Goal: Information Seeking & Learning: Learn about a topic

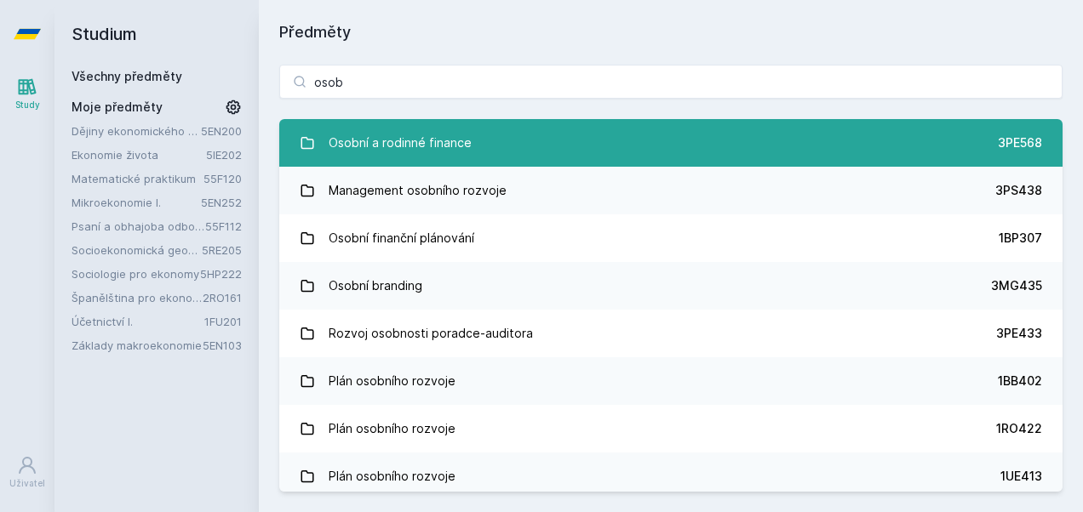
type input "osob"
click at [418, 141] on div "Osobní a rodinné finance" at bounding box center [400, 143] width 143 height 34
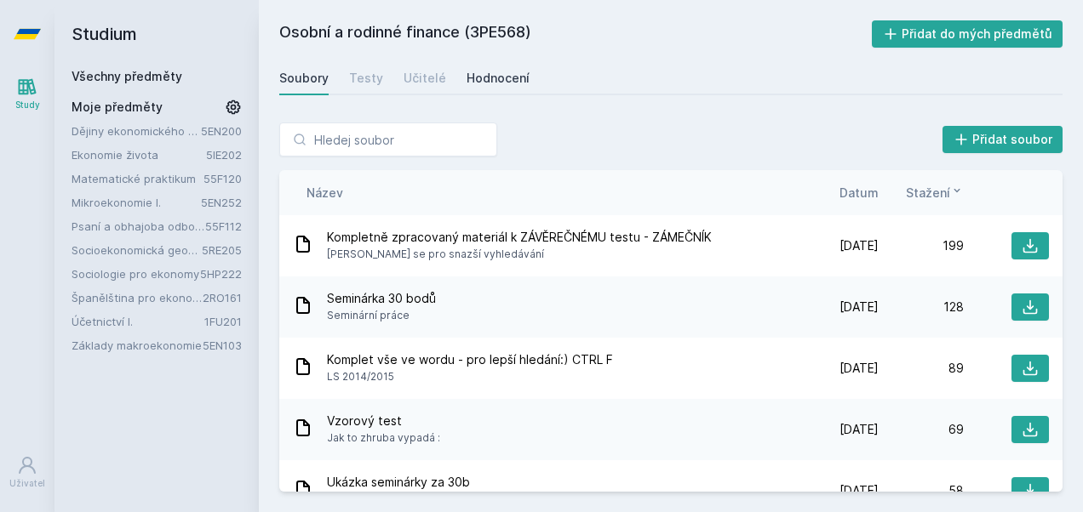
click at [486, 79] on div "Hodnocení" at bounding box center [497, 78] width 63 height 17
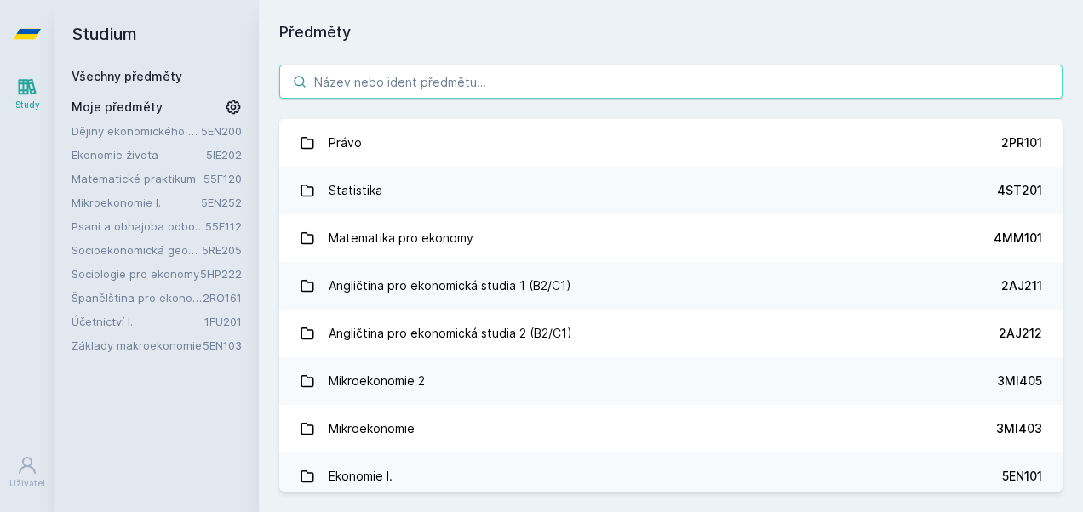
click at [492, 92] on input "search" at bounding box center [670, 82] width 783 height 34
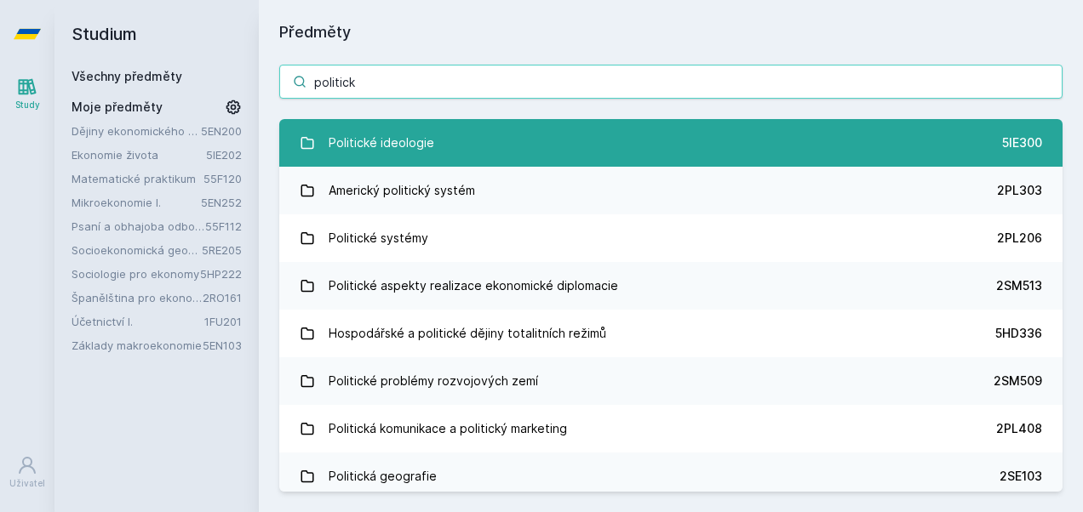
type input "politick"
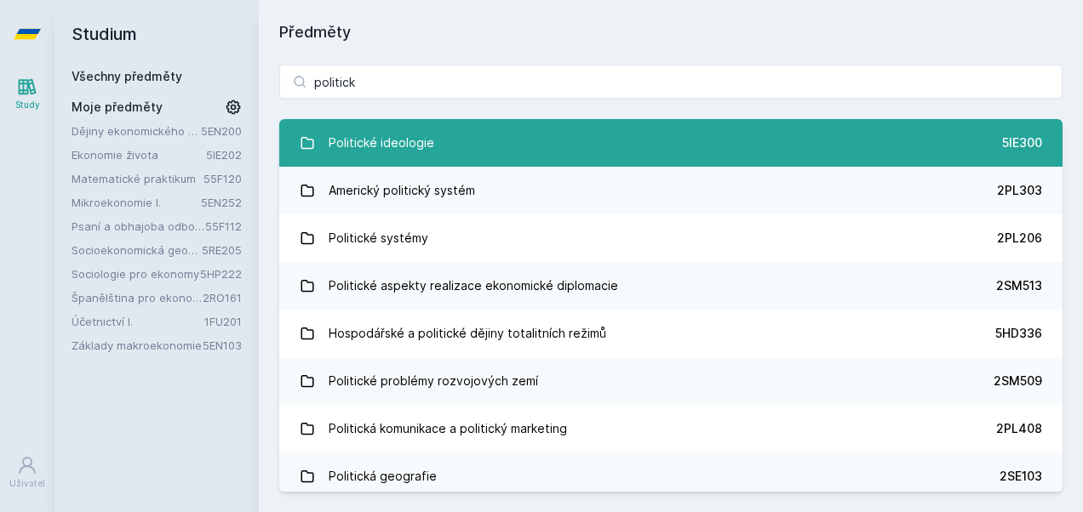
click at [448, 138] on link "Politické ideologie 5IE300" at bounding box center [670, 143] width 783 height 48
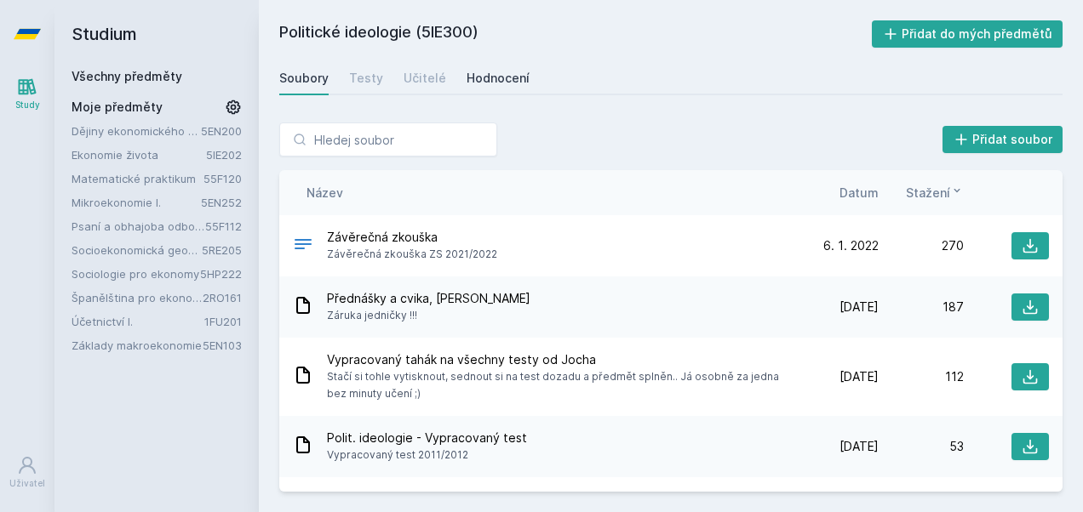
click at [483, 82] on div "Hodnocení" at bounding box center [497, 78] width 63 height 17
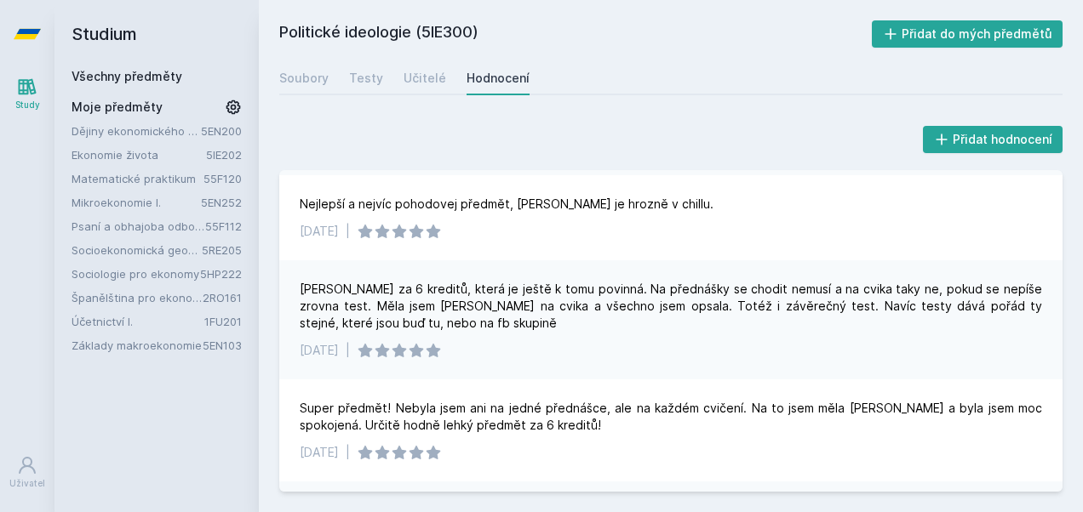
scroll to position [200, 0]
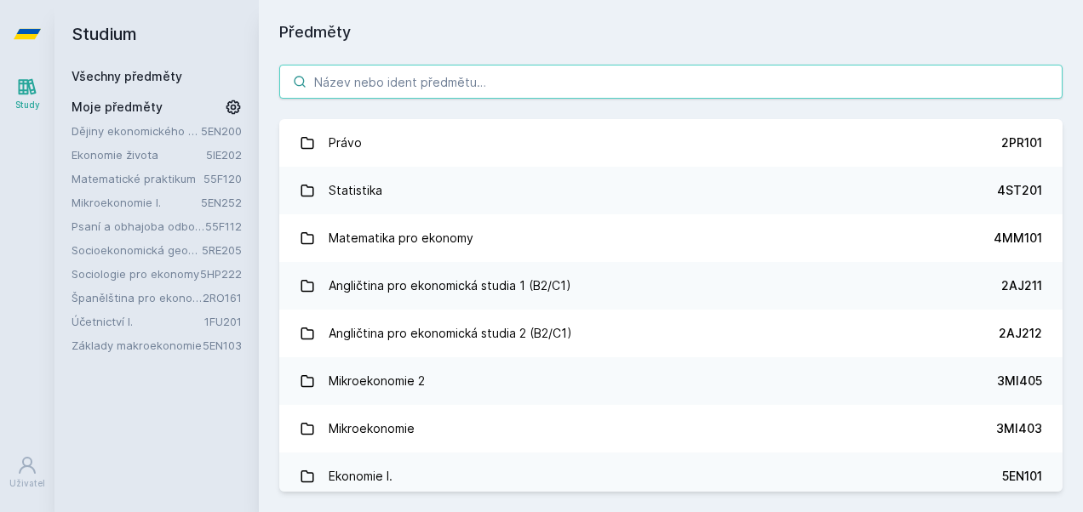
click at [369, 83] on input "search" at bounding box center [670, 82] width 783 height 34
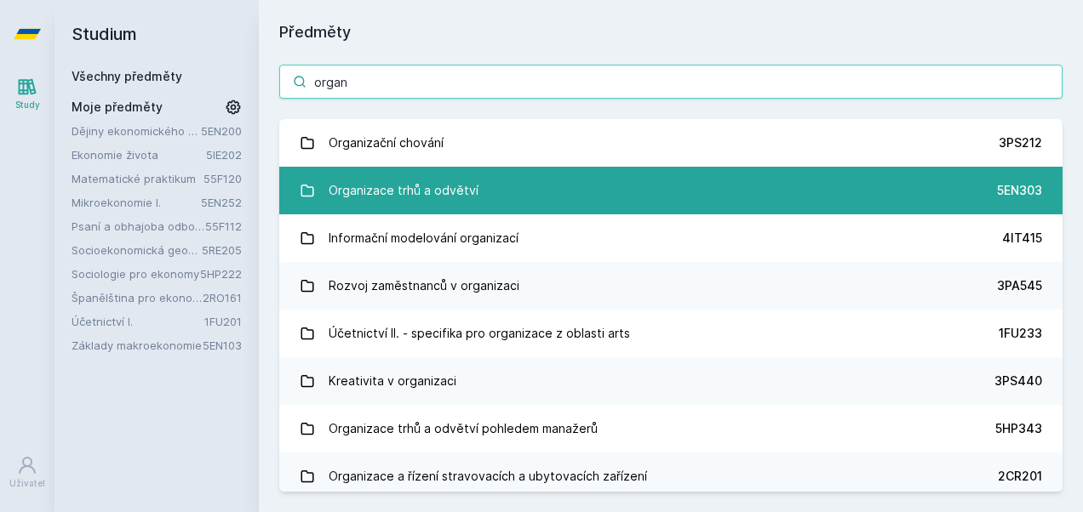
type input "organ"
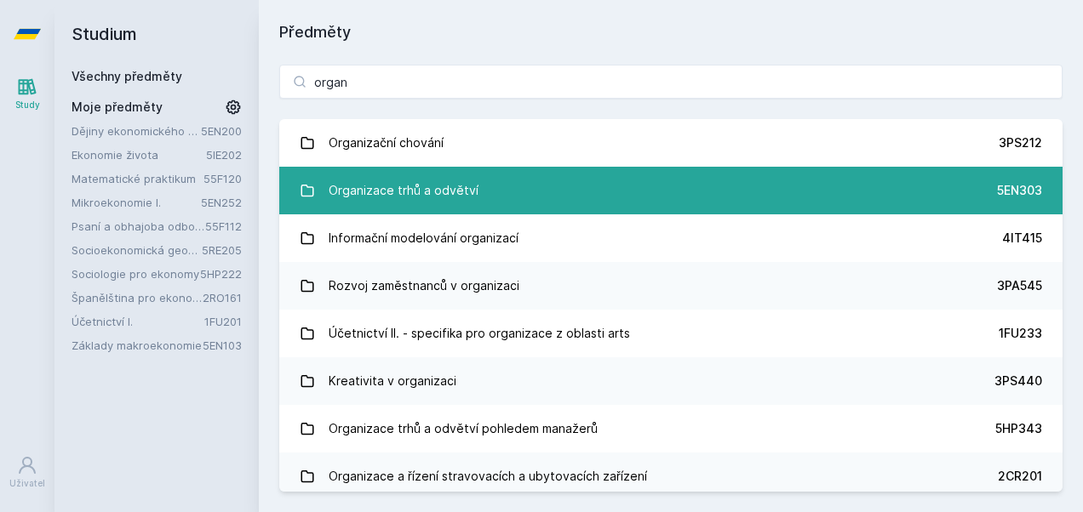
click at [435, 204] on div "Organizace trhů a odvětví" at bounding box center [404, 191] width 150 height 34
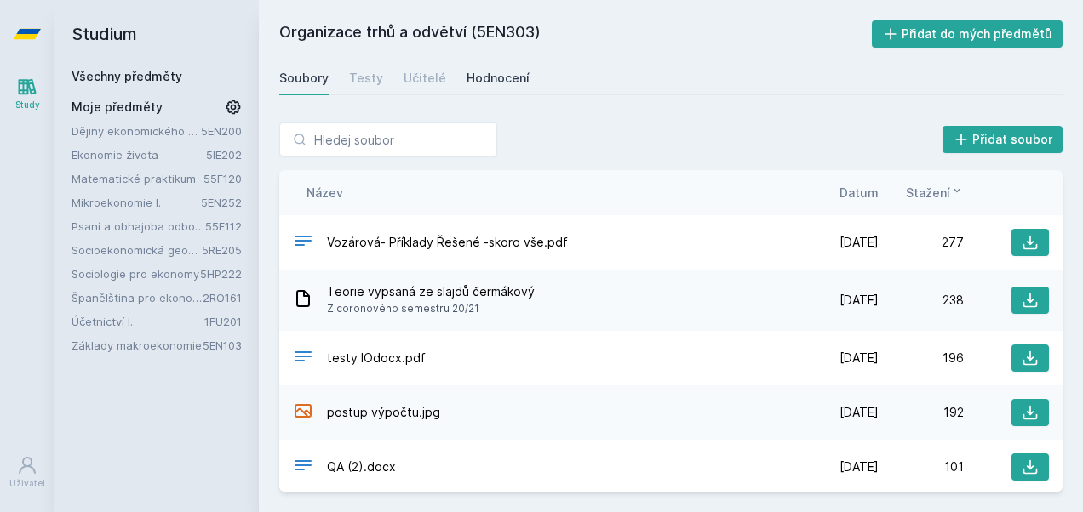
click at [498, 77] on div "Hodnocení" at bounding box center [497, 78] width 63 height 17
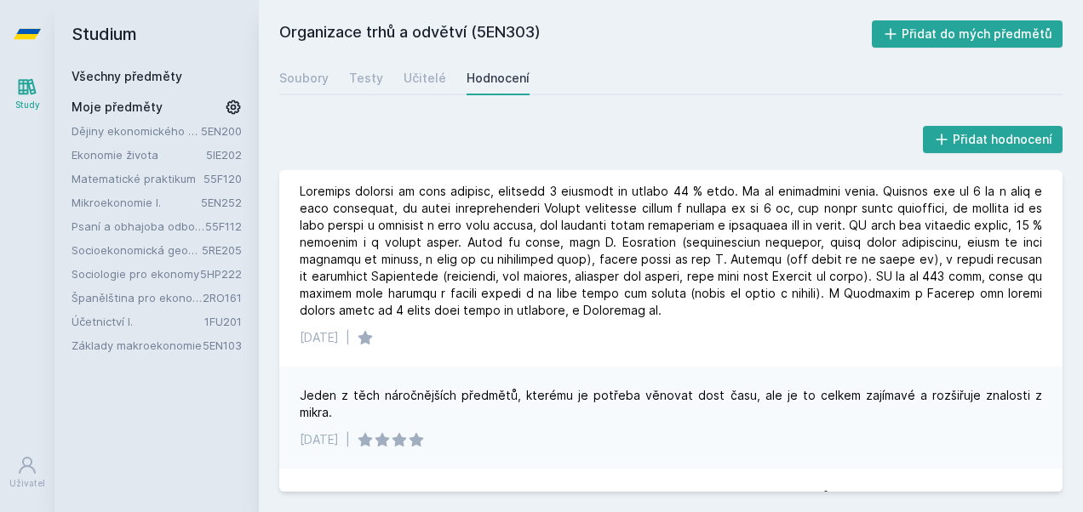
scroll to position [748, 0]
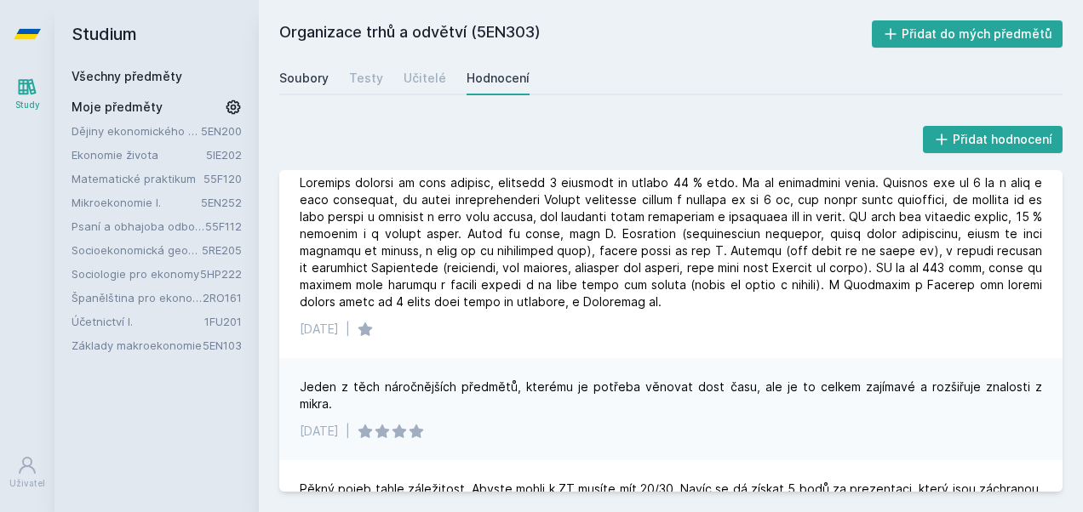
click at [318, 78] on div "Soubory" at bounding box center [303, 78] width 49 height 17
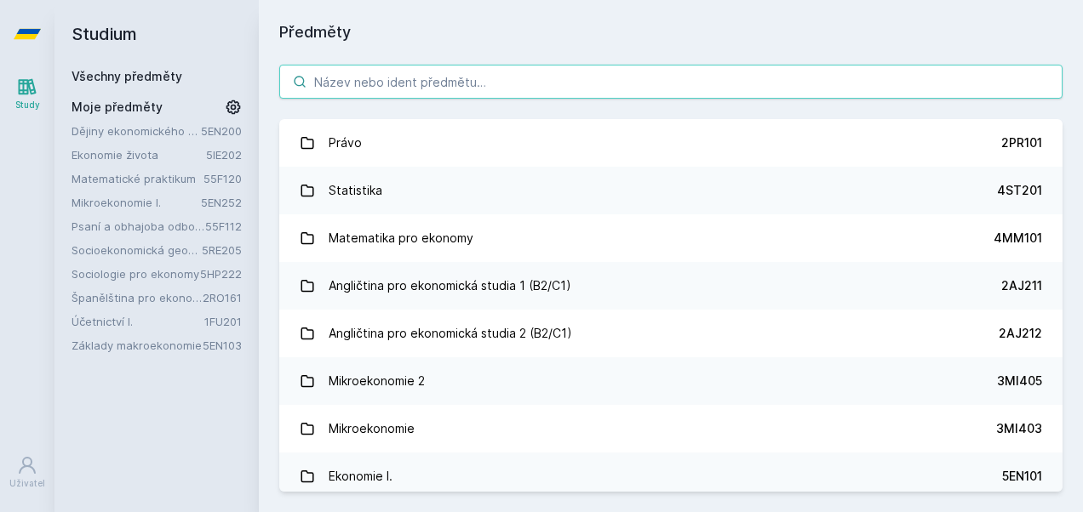
click at [341, 87] on input "search" at bounding box center [670, 82] width 783 height 34
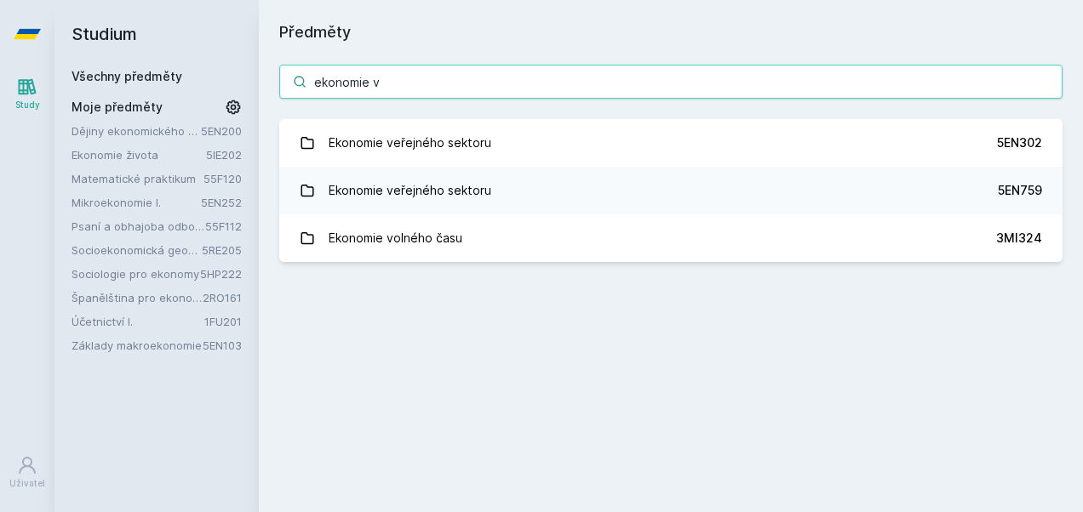
type input "ekonomie v"
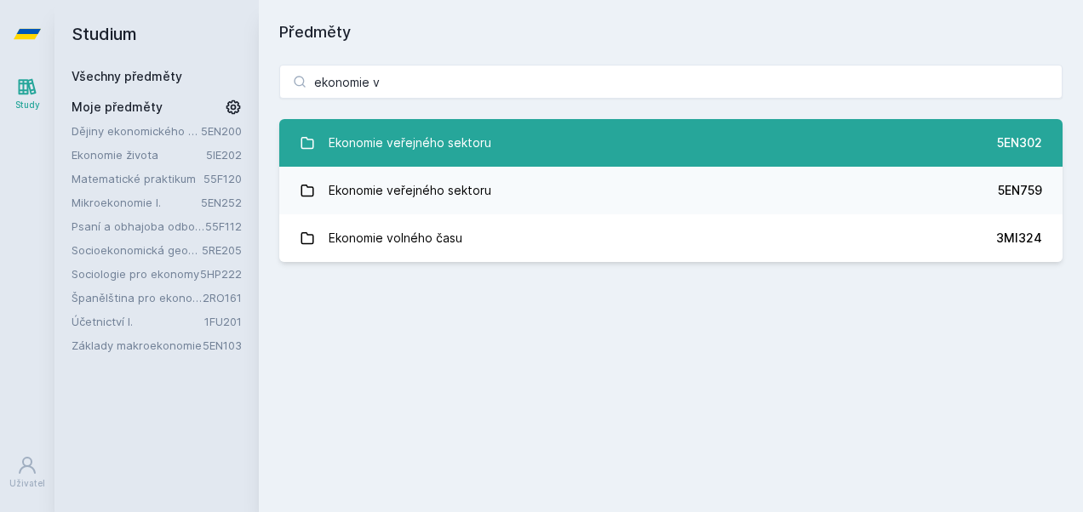
click at [398, 145] on div "Ekonomie veřejného sektoru" at bounding box center [410, 143] width 163 height 34
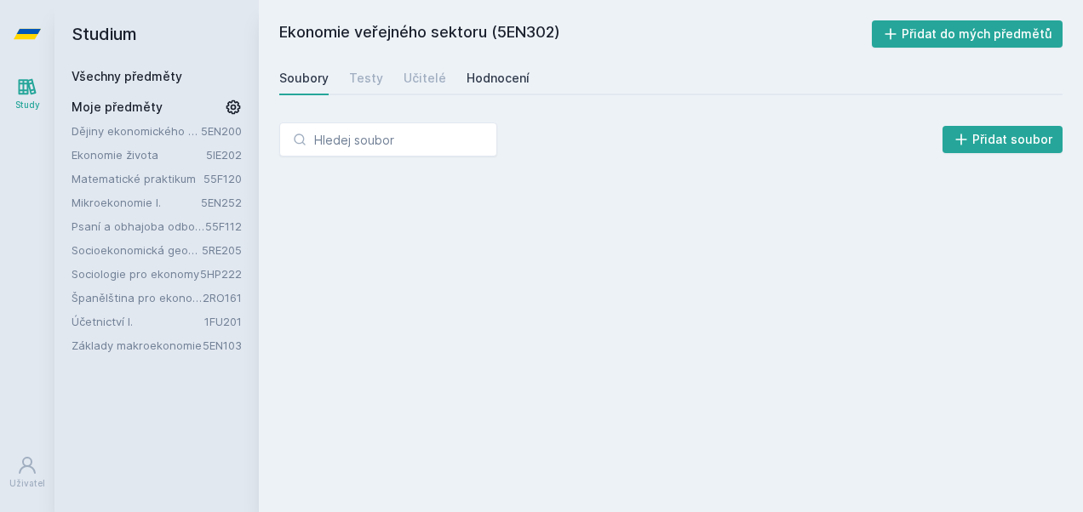
click at [469, 76] on div "Hodnocení" at bounding box center [497, 78] width 63 height 17
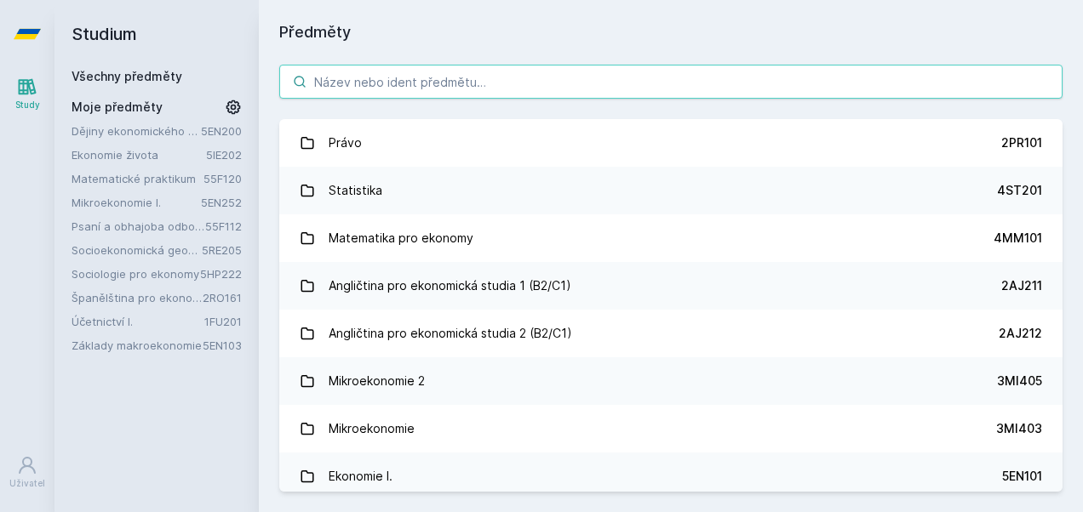
click at [342, 89] on input "search" at bounding box center [670, 82] width 783 height 34
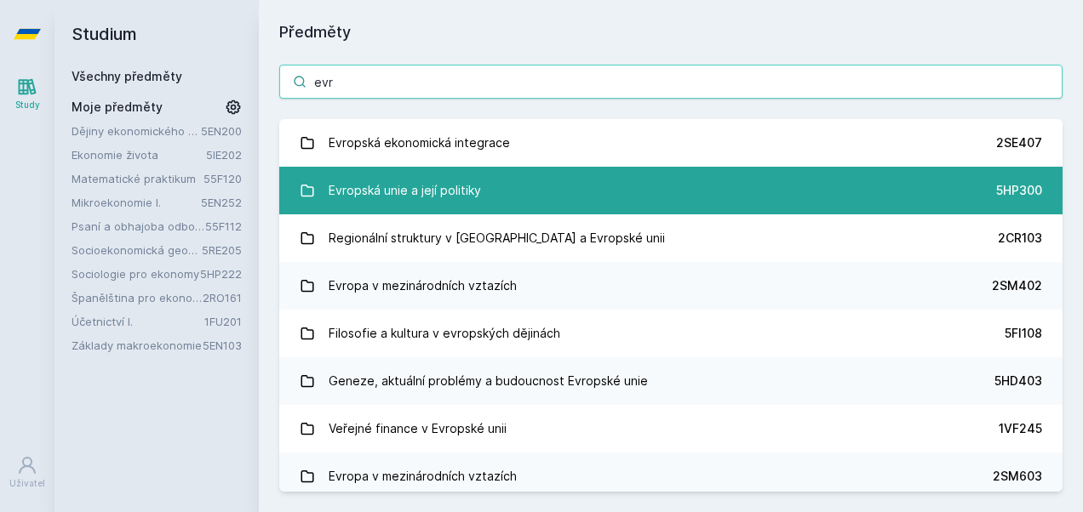
type input "evr"
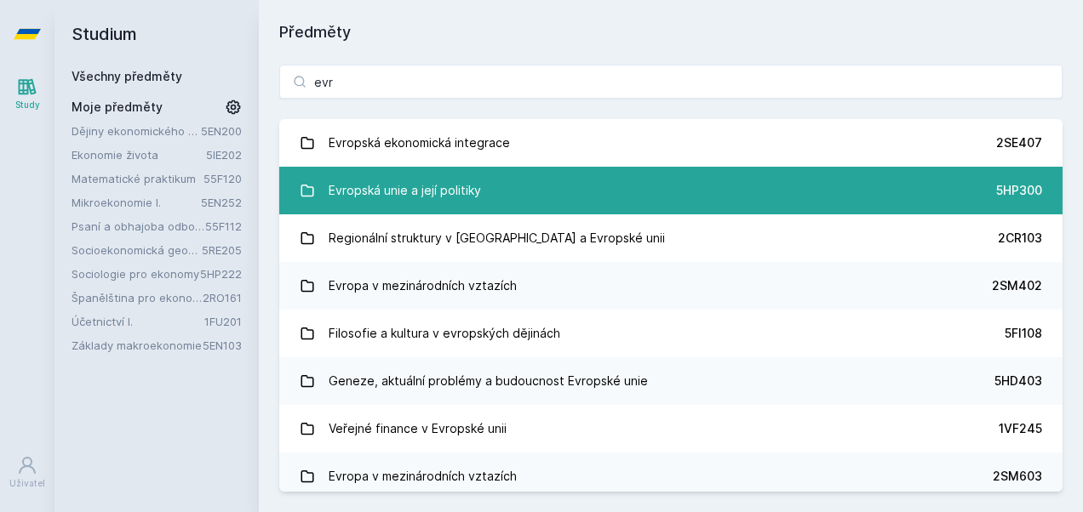
click at [381, 180] on div "Evropská unie a její politiky" at bounding box center [405, 191] width 152 height 34
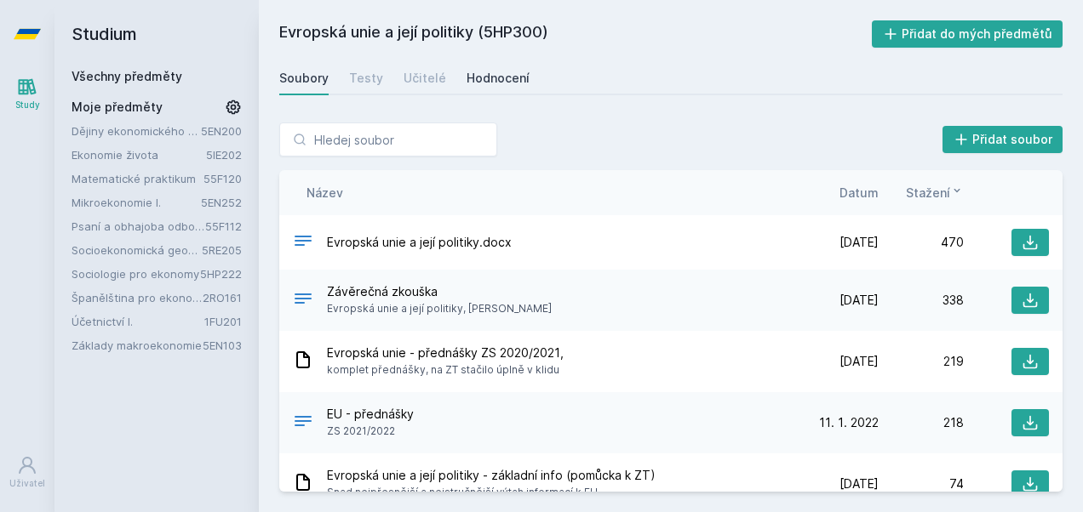
click at [489, 83] on div "Hodnocení" at bounding box center [497, 78] width 63 height 17
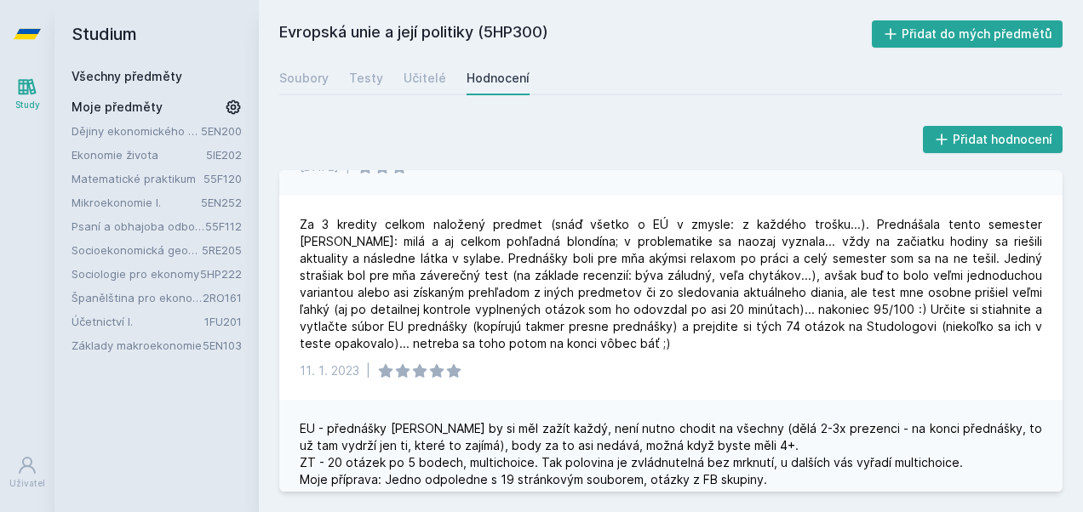
scroll to position [166, 0]
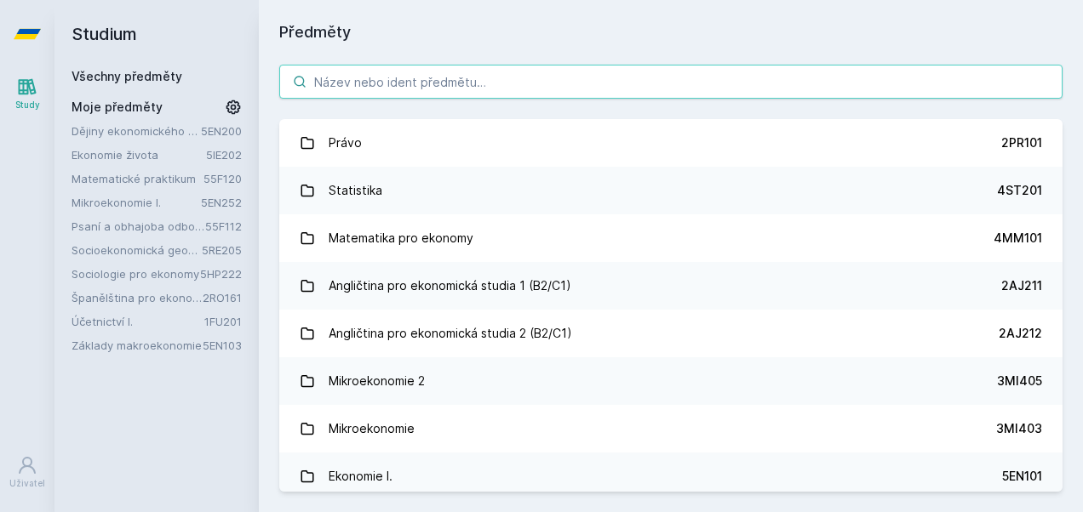
click at [399, 68] on input "search" at bounding box center [670, 82] width 783 height 34
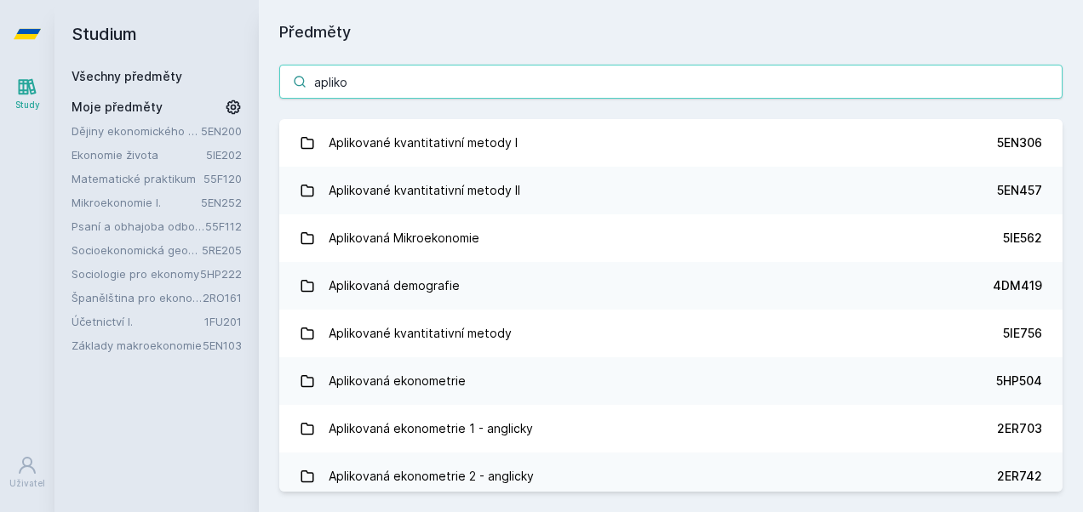
type input "apliko"
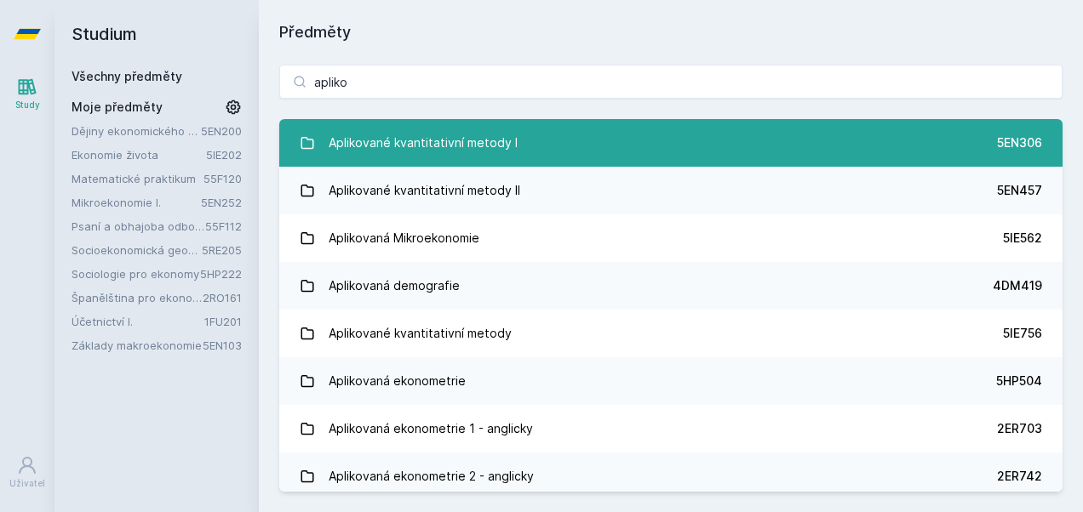
click at [485, 155] on div "Aplikované kvantitativní metody I" at bounding box center [423, 143] width 189 height 34
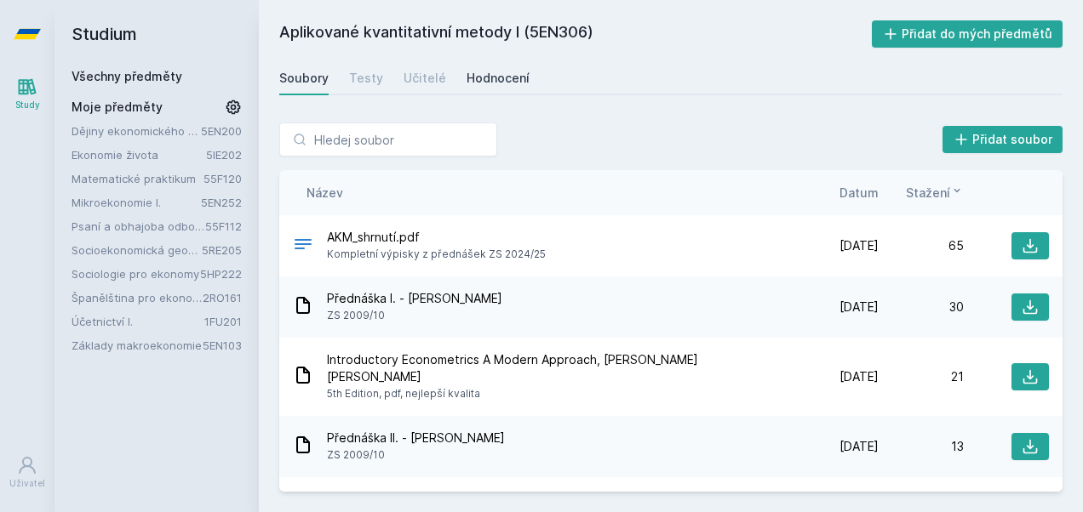
click at [495, 63] on link "Hodnocení" at bounding box center [497, 78] width 63 height 34
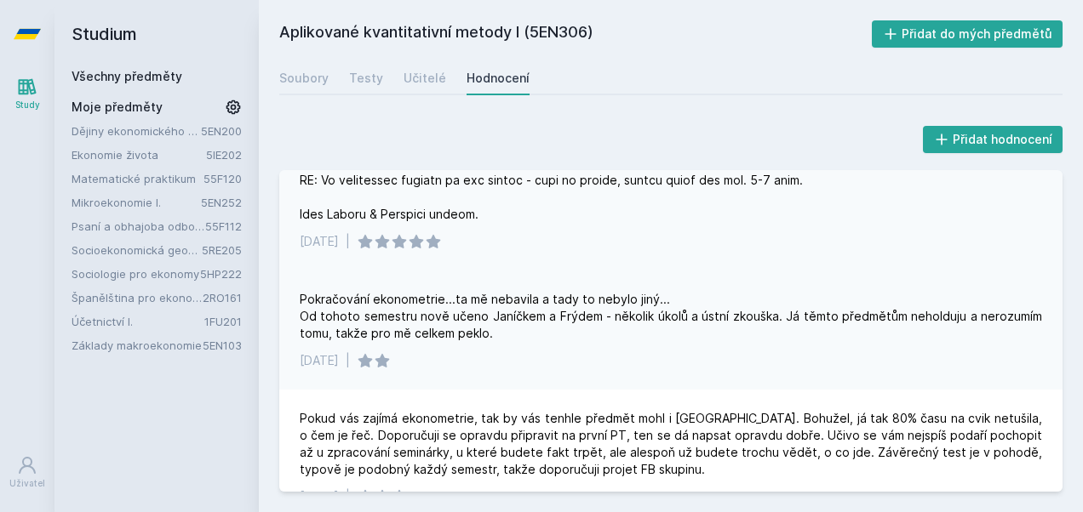
scroll to position [185, 0]
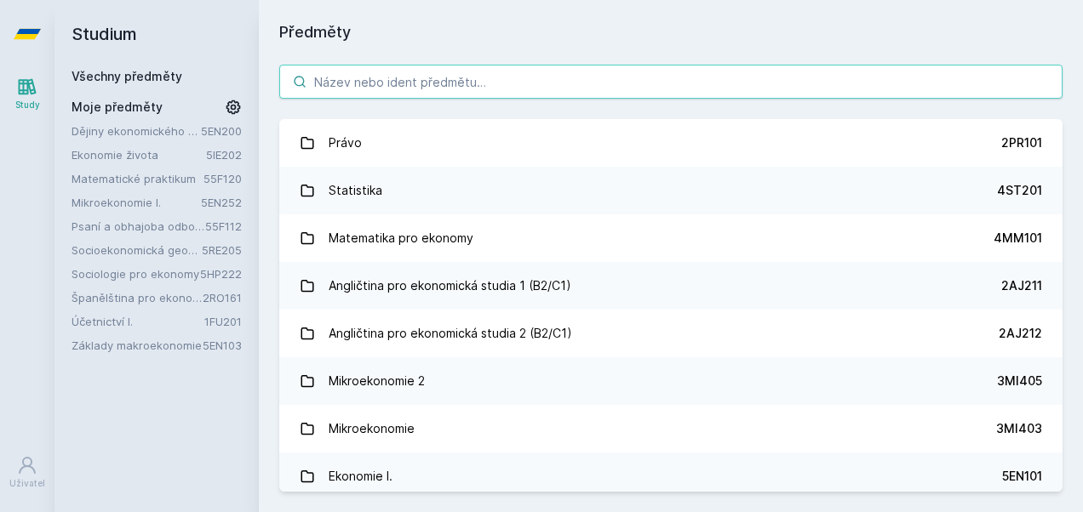
click at [394, 93] on input "search" at bounding box center [670, 82] width 783 height 34
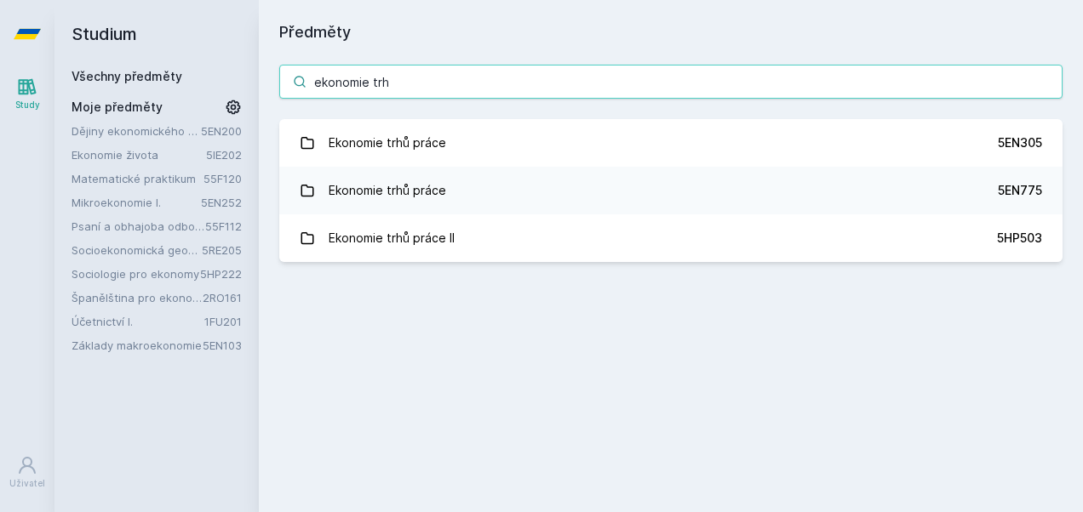
type input "ekonomie trh"
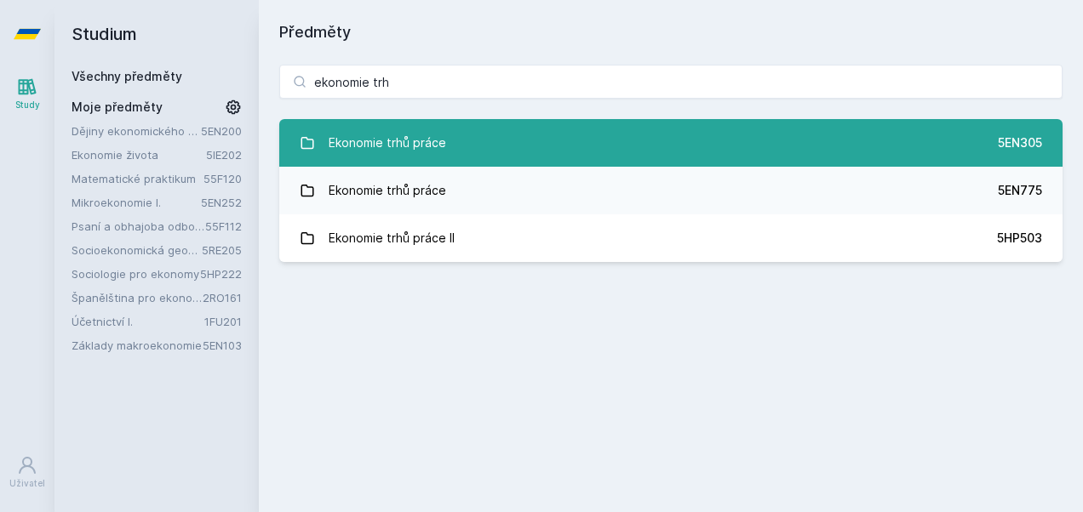
click at [550, 146] on link "Ekonomie trhů práce 5EN305" at bounding box center [670, 143] width 783 height 48
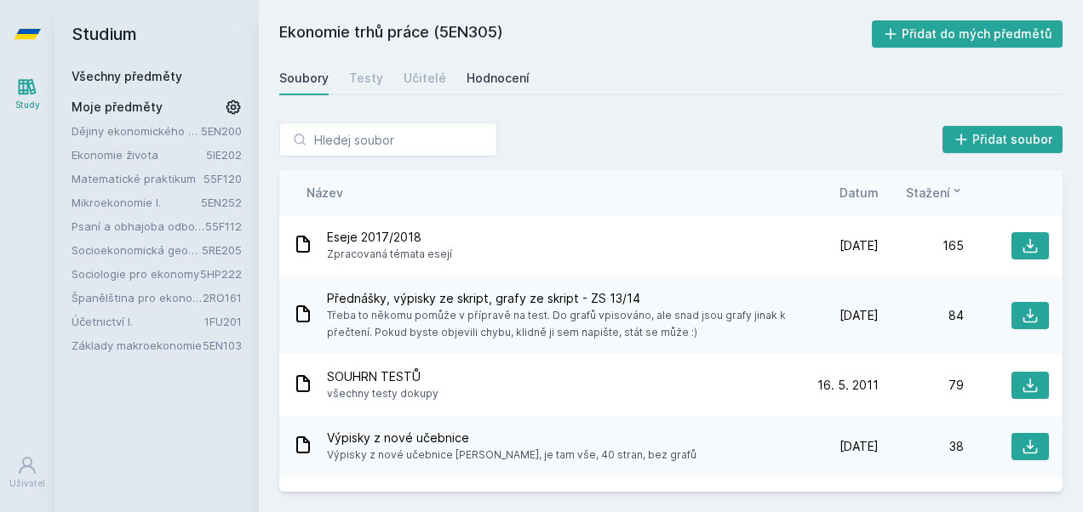
click at [473, 77] on div "Hodnocení" at bounding box center [497, 78] width 63 height 17
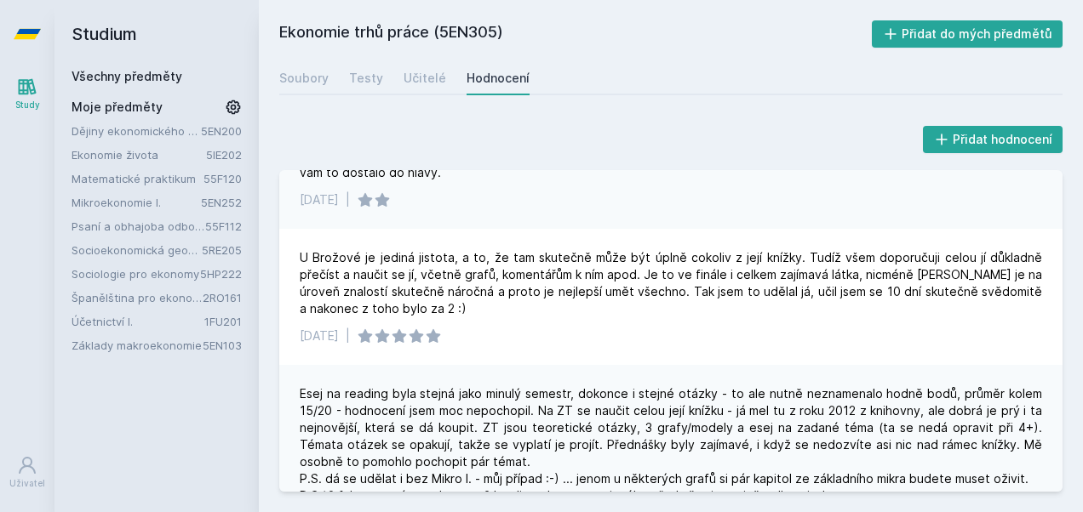
scroll to position [231, 0]
